Goal: Check status: Check status

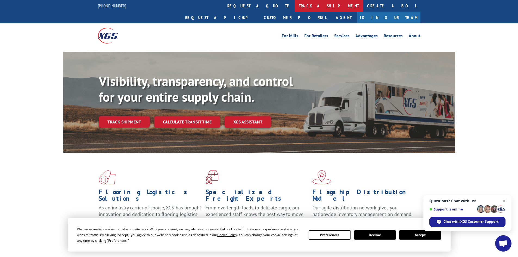
click at [295, 6] on link "track a shipment" at bounding box center [329, 6] width 68 height 12
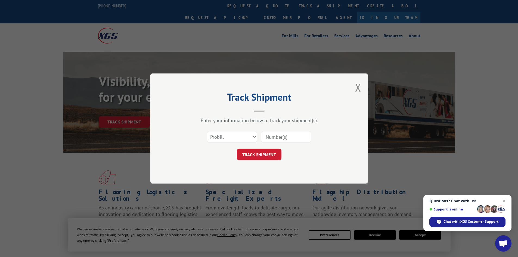
click at [223, 143] on div "Select category... Probill BOL PO" at bounding box center [258, 137] width 163 height 18
click at [224, 137] on select "Select category... Probill BOL PO" at bounding box center [232, 136] width 50 height 11
select select "po"
click at [207, 131] on select "Select category... Probill BOL PO" at bounding box center [232, 136] width 50 height 11
click at [266, 135] on input at bounding box center [286, 136] width 50 height 11
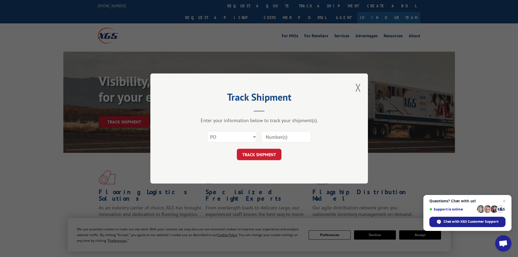
paste input "05549303"
type input "05549303"
click at [250, 154] on button "TRACK SHIPMENT" at bounding box center [259, 154] width 45 height 11
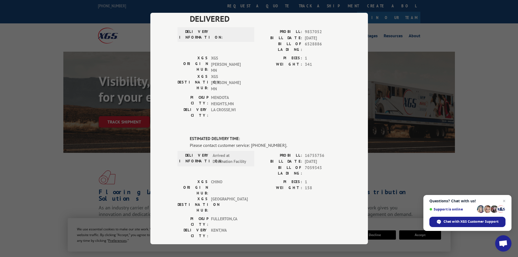
scroll to position [42, 0]
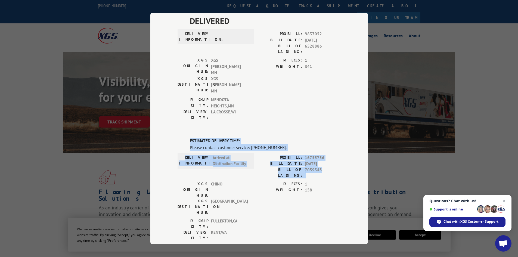
drag, startPoint x: 188, startPoint y: 110, endPoint x: 330, endPoint y: 141, distance: 145.6
click at [330, 141] on div "ESTIMATED DELIVERY TIME: Please contact customer service: [PHONE_NUMBER]. DELIV…" at bounding box center [258, 230] width 163 height 185
copy div "ESTIMATED DELIVERY TIME: Please contact customer service: [PHONE_NUMBER]. DELIV…"
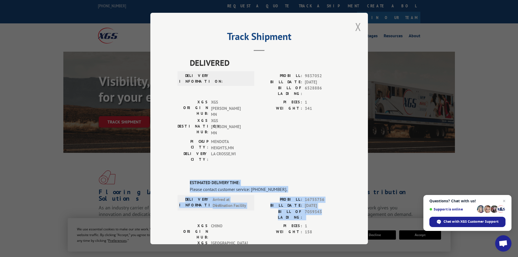
click at [356, 28] on button "Close modal" at bounding box center [358, 27] width 6 height 14
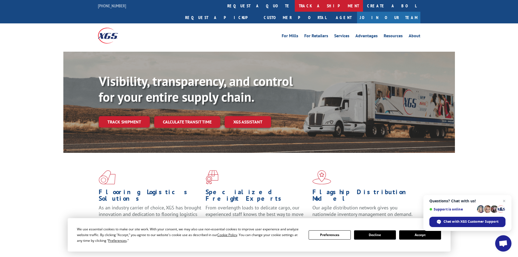
click at [295, 6] on link "track a shipment" at bounding box center [329, 6] width 68 height 12
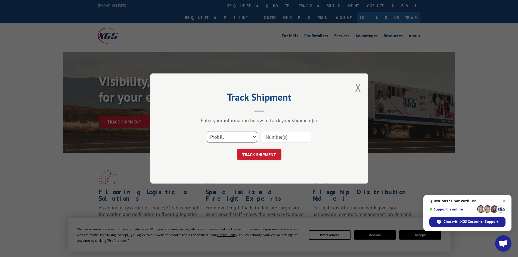
click at [219, 139] on select "Select category... Probill BOL PO" at bounding box center [232, 136] width 50 height 11
select select "po"
click at [207, 131] on select "Select category... Probill BOL PO" at bounding box center [232, 136] width 50 height 11
paste input "05549282"
type input "05549282"
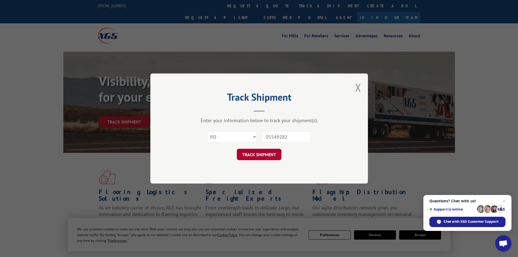
click at [257, 158] on button "TRACK SHIPMENT" at bounding box center [259, 154] width 45 height 11
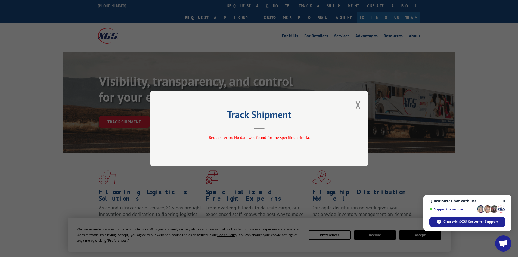
click at [504, 201] on span "Close chat" at bounding box center [504, 201] width 7 height 7
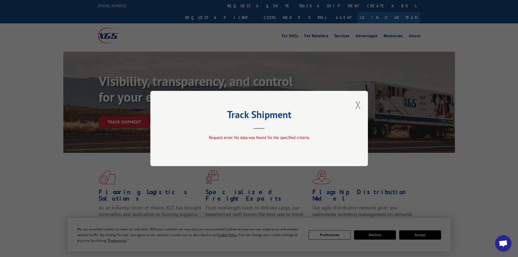
click at [358, 106] on button "Close modal" at bounding box center [358, 105] width 6 height 14
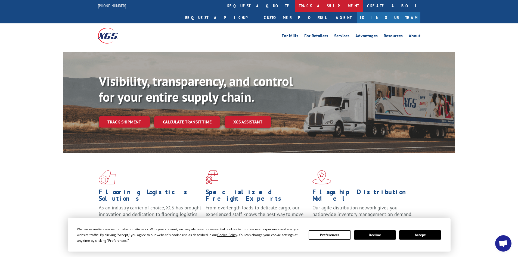
click at [295, 6] on link "track a shipment" at bounding box center [329, 6] width 68 height 12
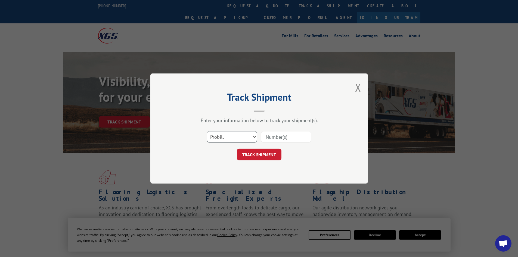
click at [228, 137] on select "Select category... Probill BOL PO" at bounding box center [232, 136] width 50 height 11
select select "po"
click at [207, 131] on select "Select category... Probill BOL PO" at bounding box center [232, 136] width 50 height 11
paste input "05549282"
type input "05549282"
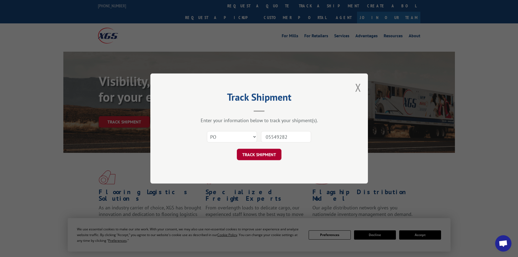
click at [249, 156] on button "TRACK SHIPMENT" at bounding box center [259, 154] width 45 height 11
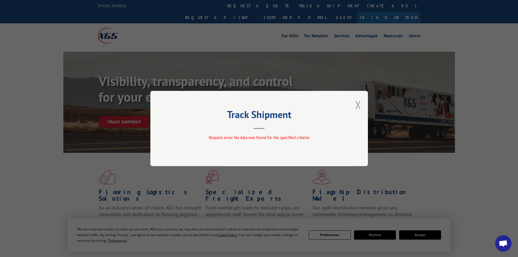
click at [358, 105] on button "Close modal" at bounding box center [358, 105] width 6 height 14
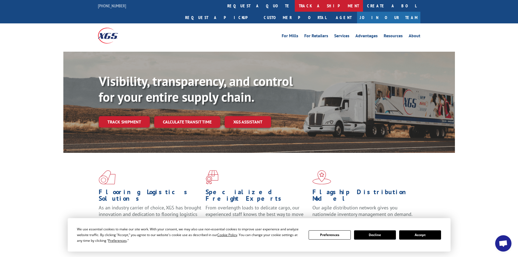
click at [295, 6] on link "track a shipment" at bounding box center [329, 6] width 68 height 12
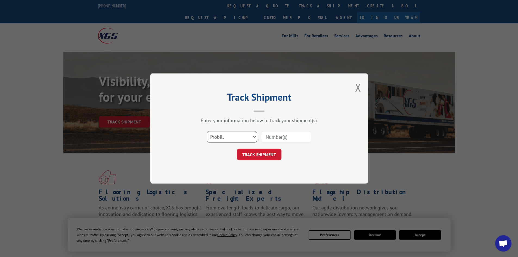
click at [231, 136] on select "Select category... Probill BOL PO" at bounding box center [232, 136] width 50 height 11
select select "po"
click at [207, 131] on select "Select category... Probill BOL PO" at bounding box center [232, 136] width 50 height 11
click at [273, 139] on input at bounding box center [286, 136] width 50 height 11
paste input "05549269"
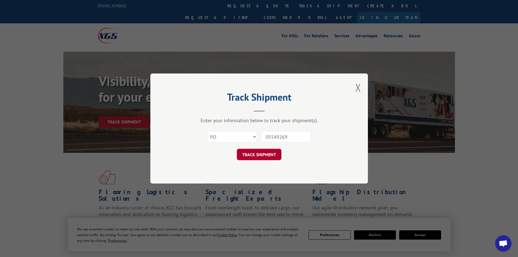
type input "05549269"
click at [249, 154] on button "TRACK SHIPMENT" at bounding box center [259, 154] width 45 height 11
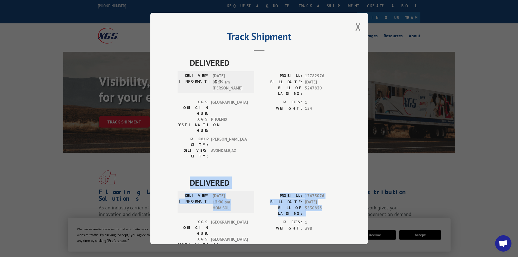
drag, startPoint x: 188, startPoint y: 150, endPoint x: 329, endPoint y: 175, distance: 142.9
click at [329, 176] on div "DELIVERED DELIVERY INFORMATION: [DATE] 12:00 pm HOM SOL PROBILL: 17673076 BILL …" at bounding box center [258, 228] width 163 height 105
copy div "DELIVERED DELIVERY INFORMATION: [DATE] 12:00 pm HOM SOL PROBILL: 17673076 BILL …"
